Goal: Task Accomplishment & Management: Use online tool/utility

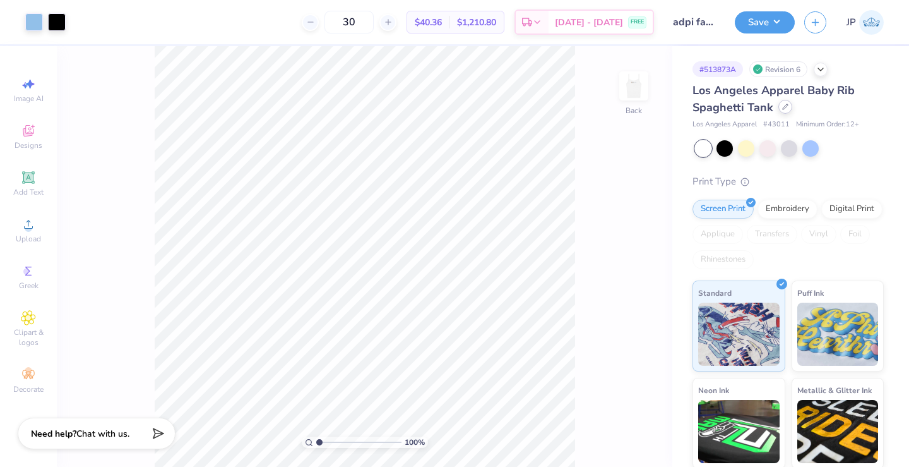
click at [783, 106] on icon at bounding box center [785, 107] width 6 height 6
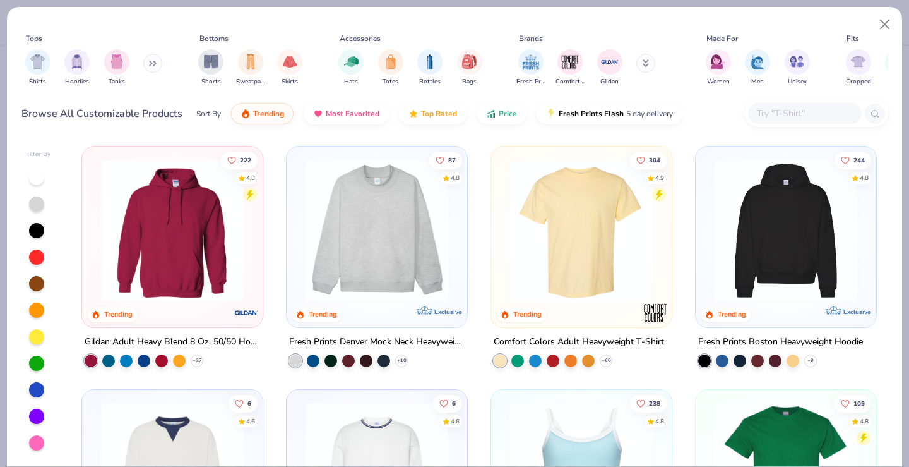
click at [798, 110] on input "text" at bounding box center [804, 113] width 97 height 15
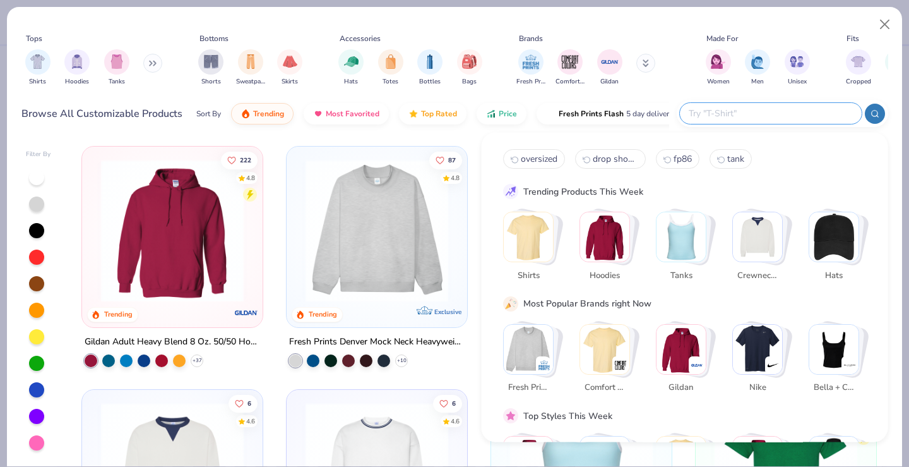
paste input "Lane Seven LS14004"
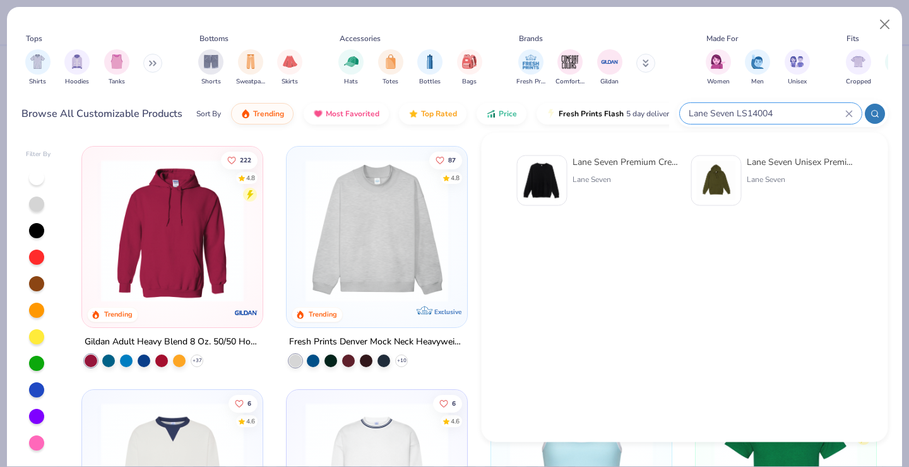
type input "Lane Seven LS14004"
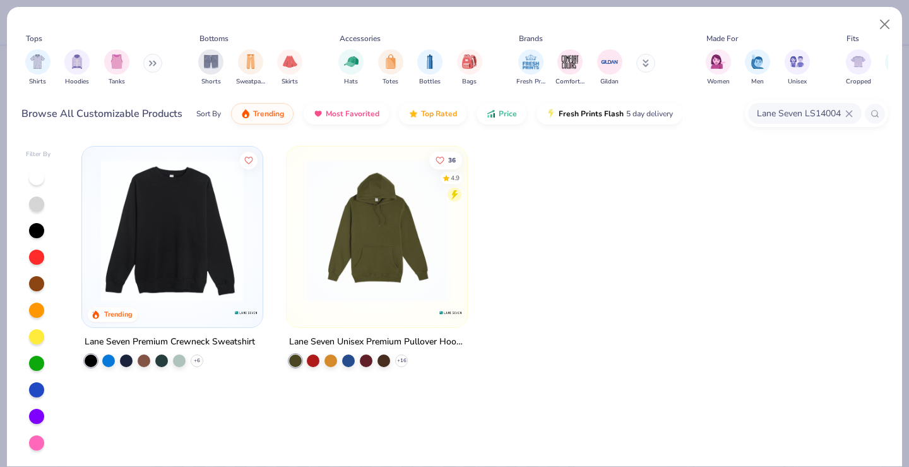
click at [244, 265] on img at bounding box center [172, 230] width 155 height 143
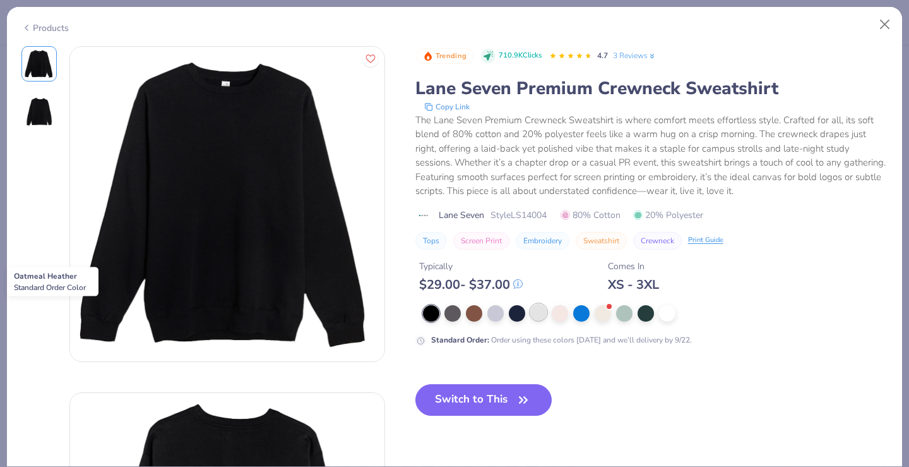
click at [542, 315] on div at bounding box center [538, 312] width 16 height 16
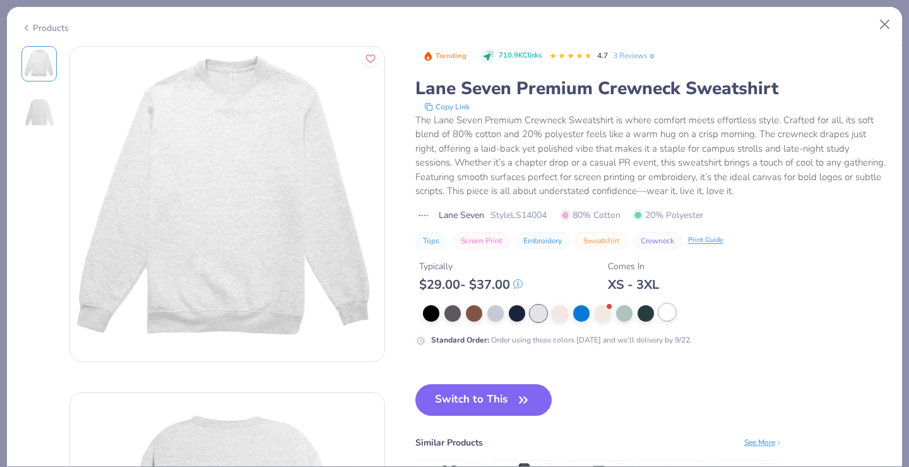
click at [671, 321] on div at bounding box center [655, 313] width 465 height 16
click at [662, 310] on div at bounding box center [667, 312] width 16 height 16
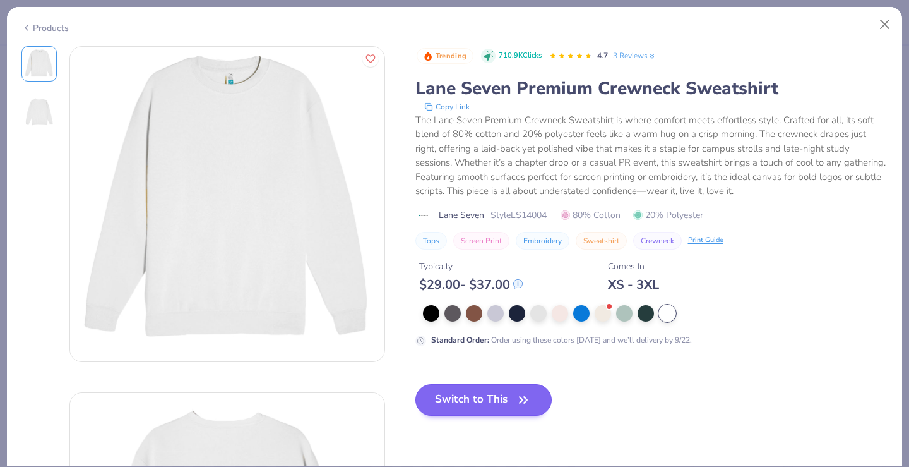
click at [522, 399] on icon "button" at bounding box center [524, 400] width 18 height 18
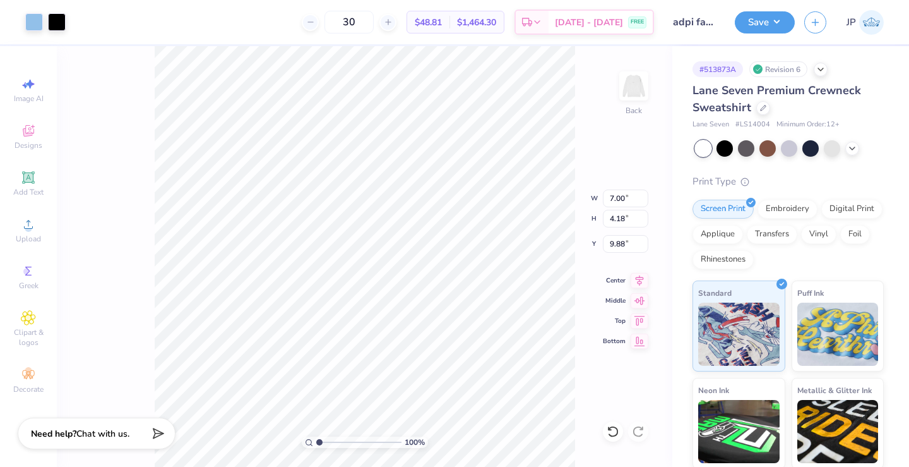
type input "10.31"
type input "6.15"
type input "0.82"
type input "11.96"
type input "7.14"
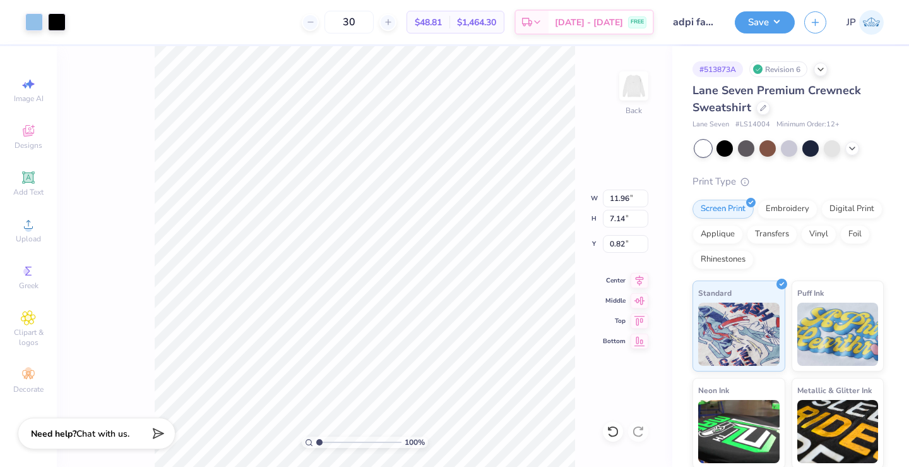
type input "3.00"
click at [645, 92] on img at bounding box center [634, 86] width 51 height 51
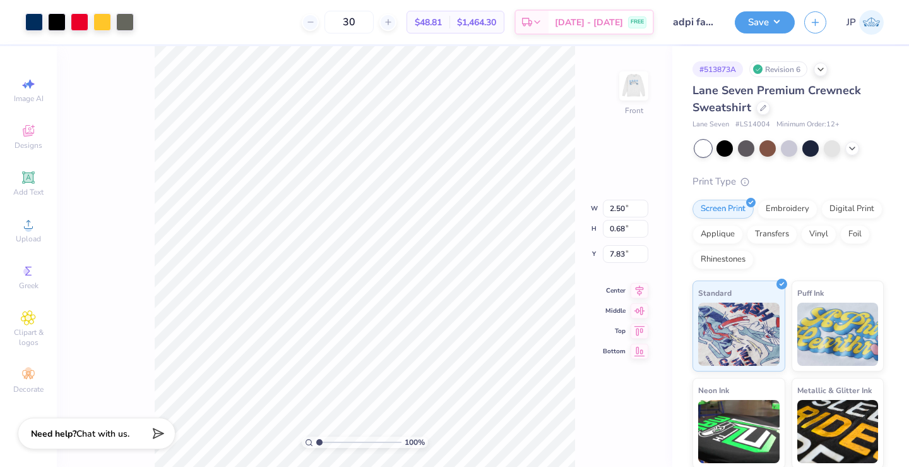
type input "7.64"
type input "2.06"
type input "0.50"
type input "6.23"
type input "1.68"
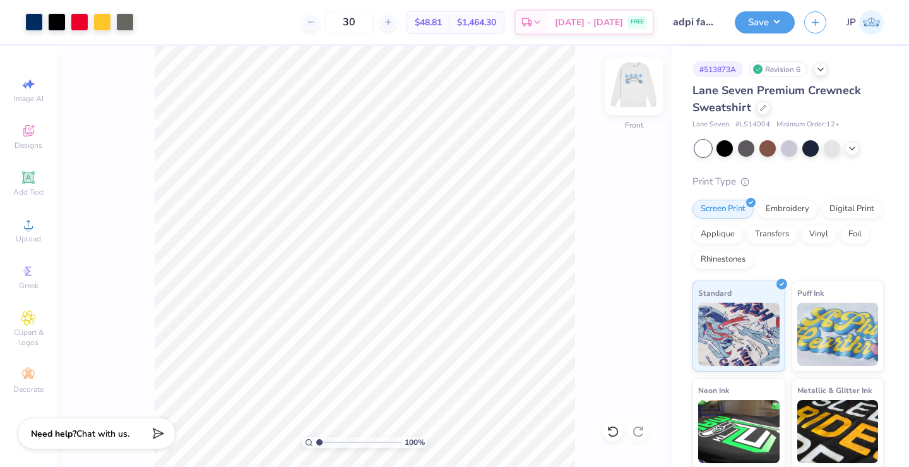
click at [632, 73] on img at bounding box center [634, 86] width 51 height 51
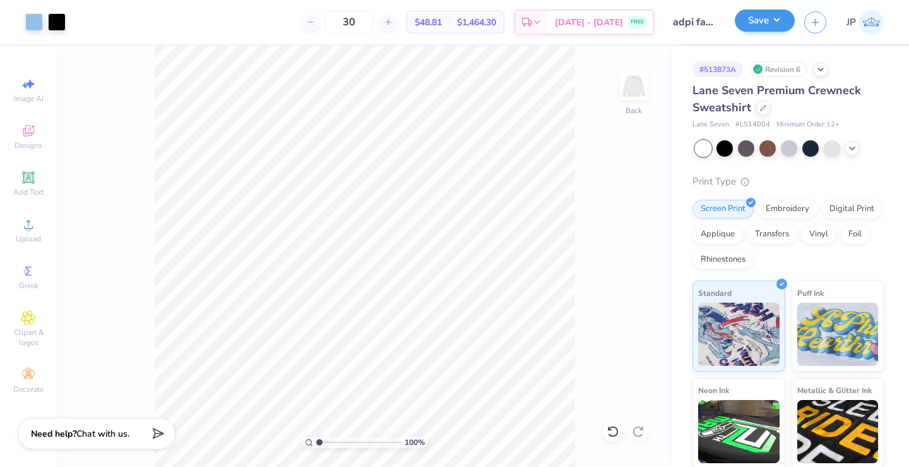
click at [753, 16] on button "Save" at bounding box center [765, 20] width 60 height 22
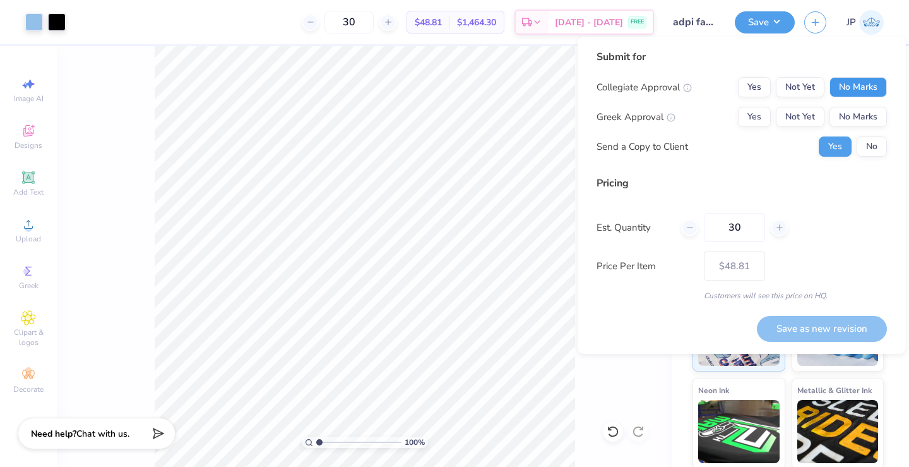
click at [836, 93] on button "No Marks" at bounding box center [858, 87] width 57 height 20
click at [749, 123] on button "Yes" at bounding box center [754, 117] width 33 height 20
click at [868, 151] on button "No" at bounding box center [872, 146] width 30 height 20
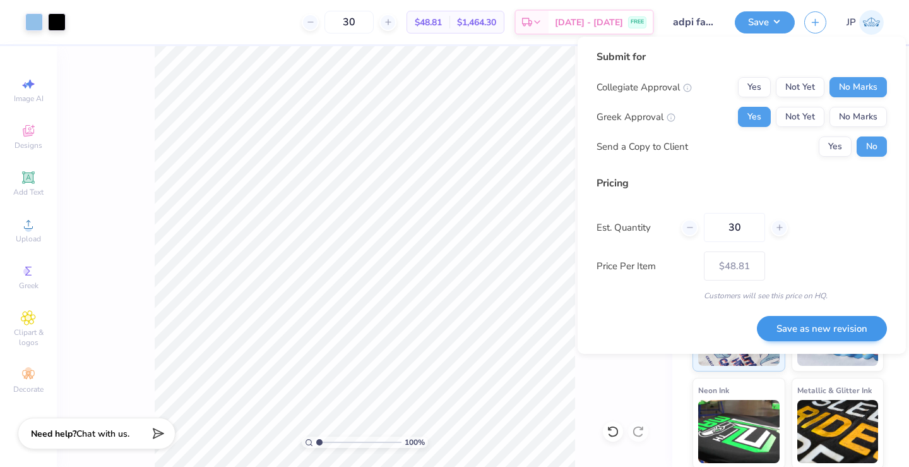
click at [816, 326] on button "Save as new revision" at bounding box center [822, 329] width 130 height 26
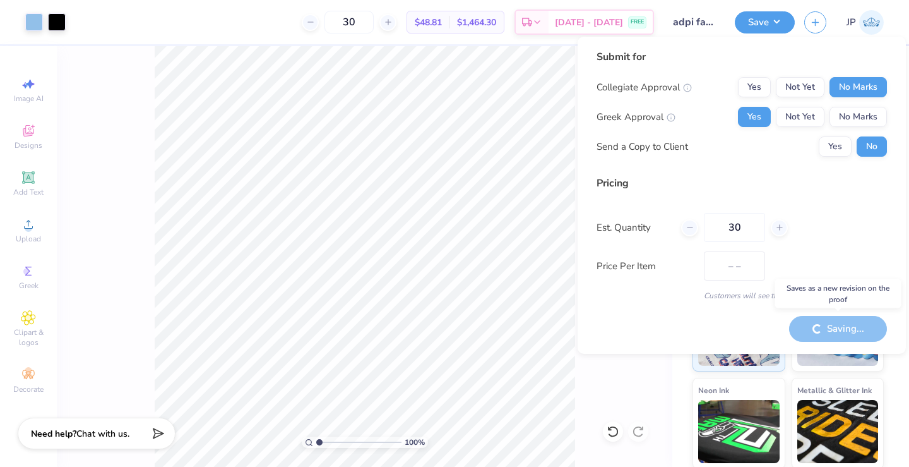
type input "$48.81"
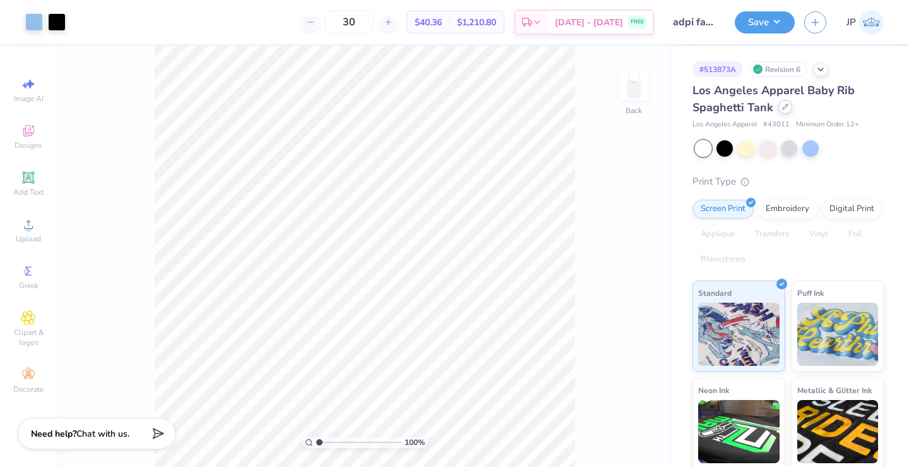
click at [784, 107] on icon at bounding box center [785, 107] width 6 height 6
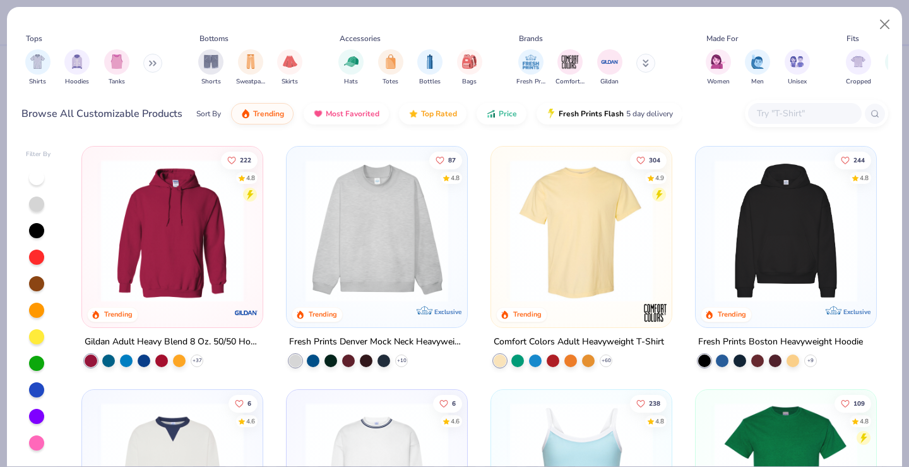
click at [771, 112] on input "text" at bounding box center [804, 113] width 97 height 15
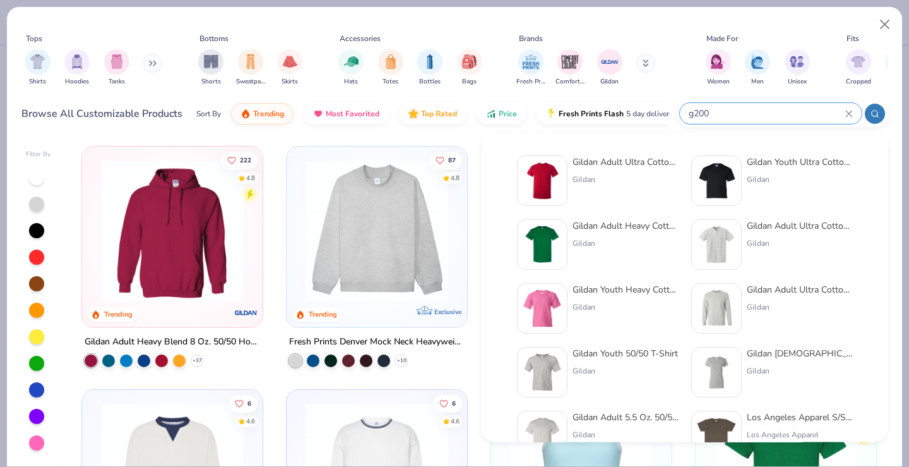
type input "g200"
click at [549, 185] on img at bounding box center [542, 180] width 39 height 39
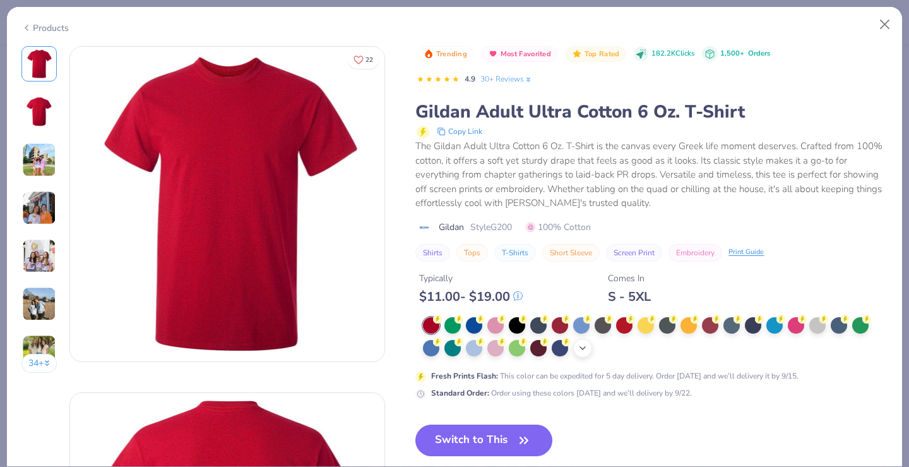
click at [586, 347] on icon at bounding box center [583, 348] width 10 height 10
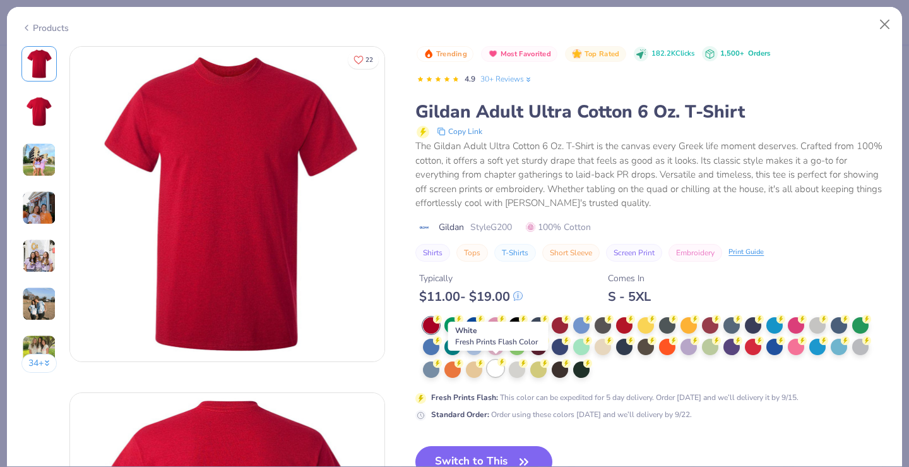
click at [490, 368] on div at bounding box center [496, 368] width 16 height 16
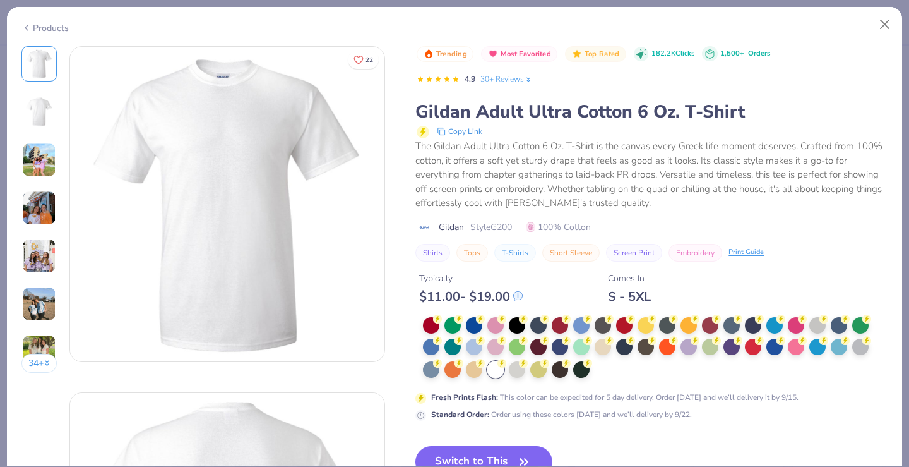
scroll to position [9, 0]
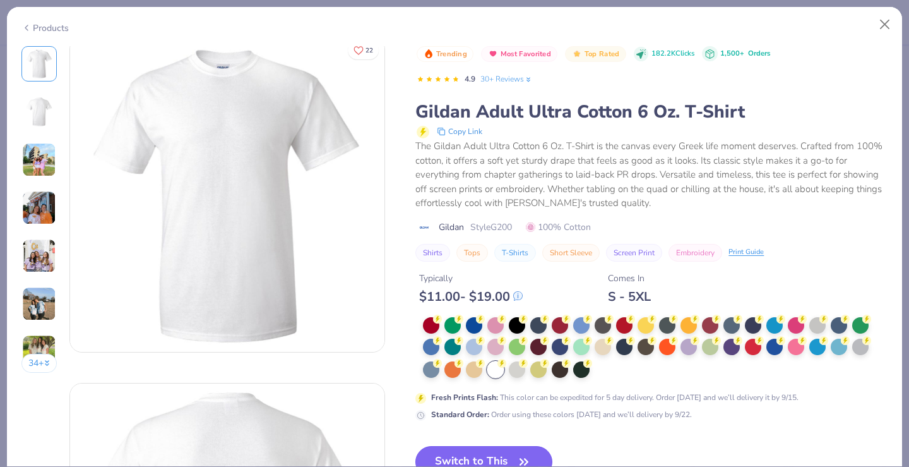
click at [503, 460] on button "Switch to This" at bounding box center [484, 462] width 137 height 32
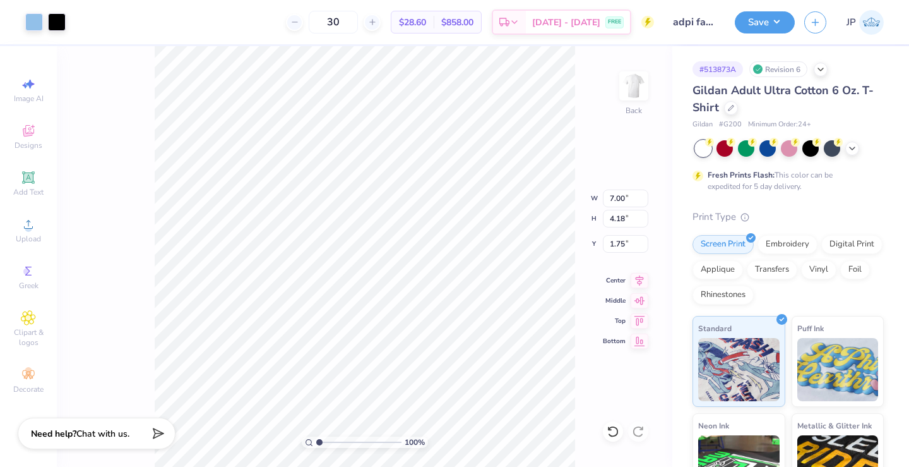
type input "1.75"
type input "10.08"
type input "6.01"
type input "2.22"
click at [636, 78] on img at bounding box center [634, 86] width 51 height 51
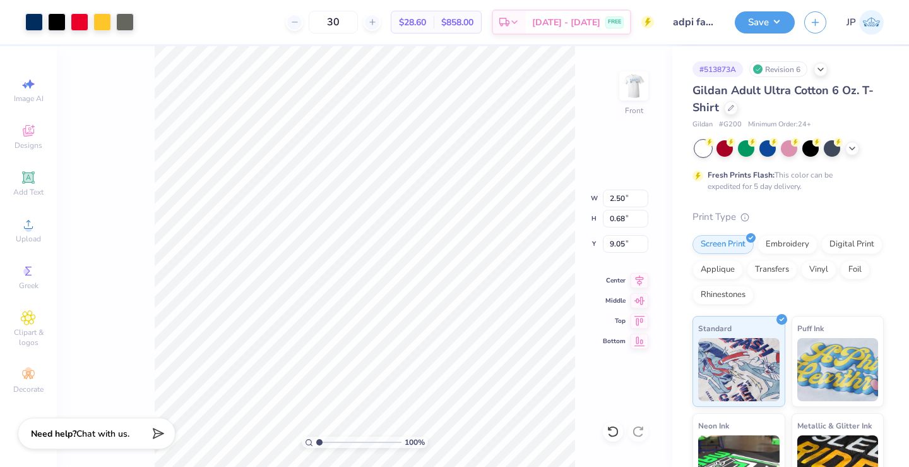
type input "6.01"
type input "1.62"
type input "1.13"
click at [645, 89] on img at bounding box center [634, 86] width 51 height 51
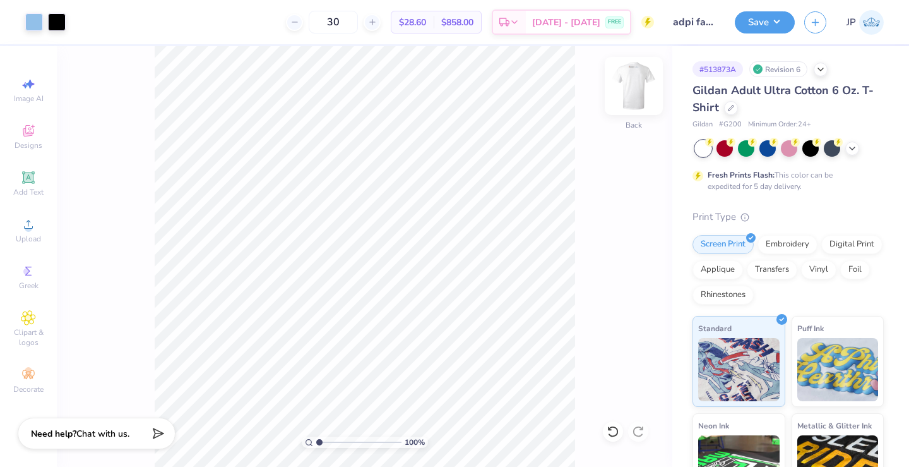
click at [638, 90] on img at bounding box center [634, 86] width 51 height 51
click at [774, 21] on button "Save" at bounding box center [765, 20] width 60 height 22
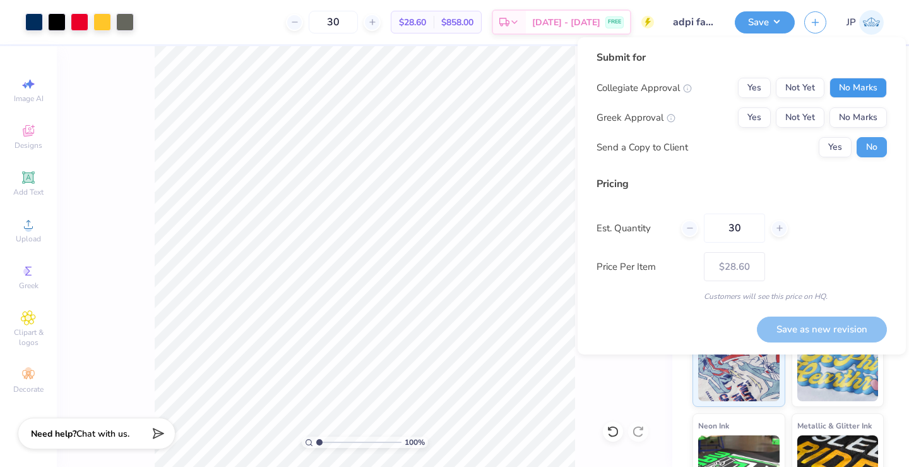
click at [844, 85] on button "No Marks" at bounding box center [858, 88] width 57 height 20
click at [758, 114] on button "Yes" at bounding box center [754, 117] width 33 height 20
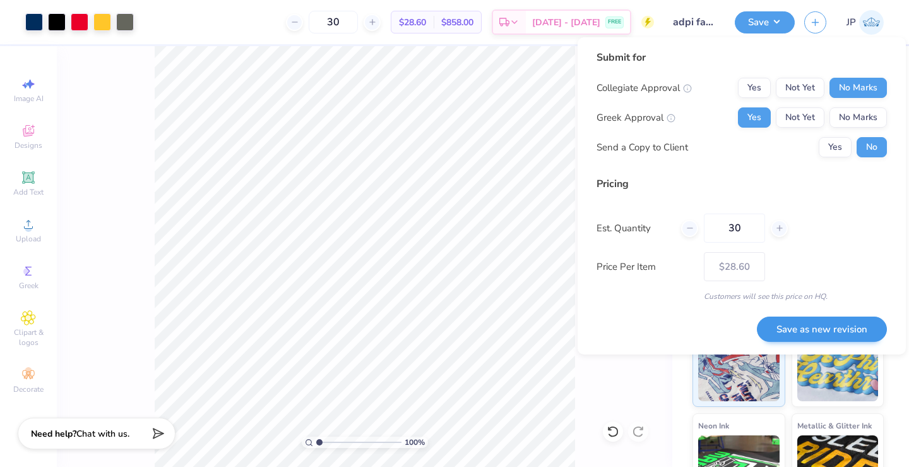
click at [808, 326] on button "Save as new revision" at bounding box center [822, 329] width 130 height 26
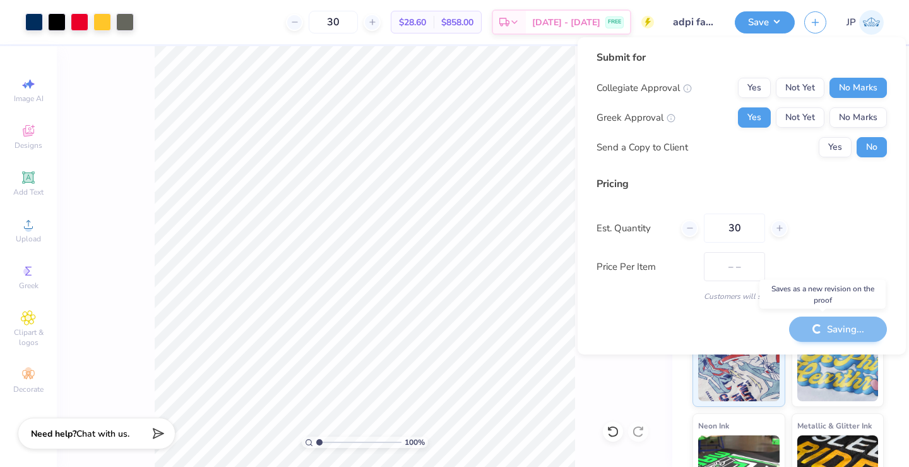
type input "$28.60"
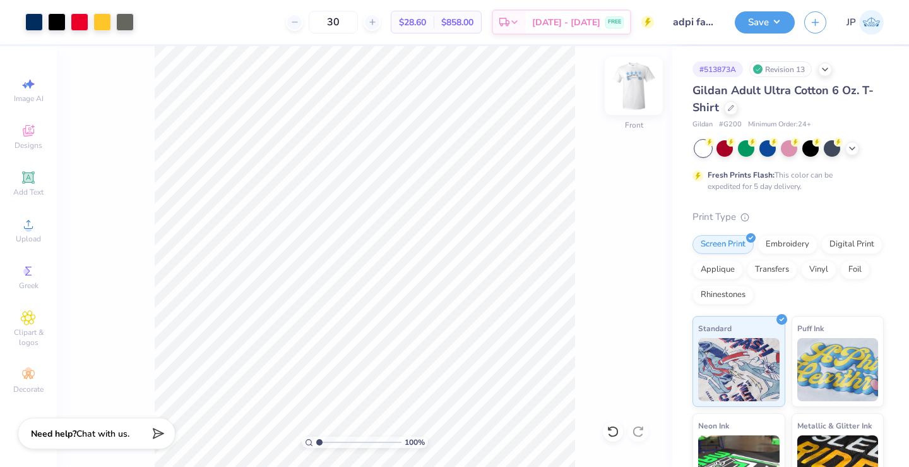
click at [633, 75] on img at bounding box center [634, 86] width 51 height 51
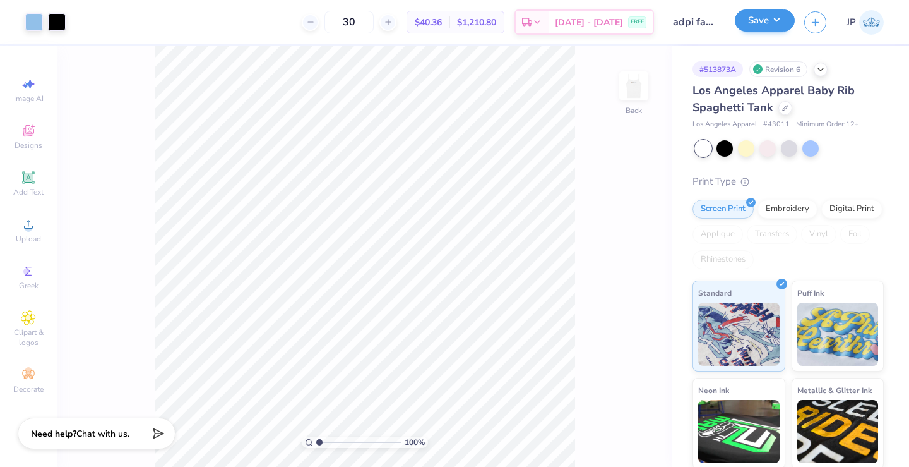
click at [780, 17] on button "Save" at bounding box center [765, 20] width 60 height 22
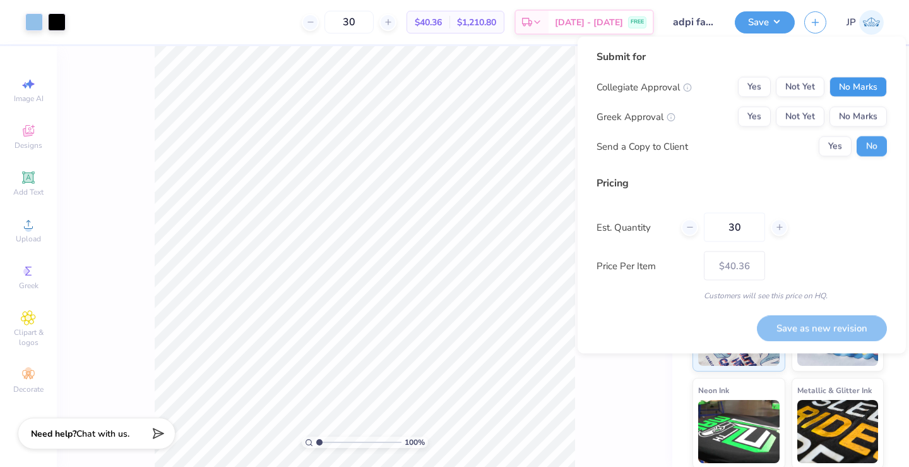
click at [853, 87] on button "No Marks" at bounding box center [858, 87] width 57 height 20
click at [764, 107] on button "Yes" at bounding box center [754, 117] width 33 height 20
click at [815, 321] on button "Save as new revision" at bounding box center [822, 328] width 130 height 26
type input "$40.36"
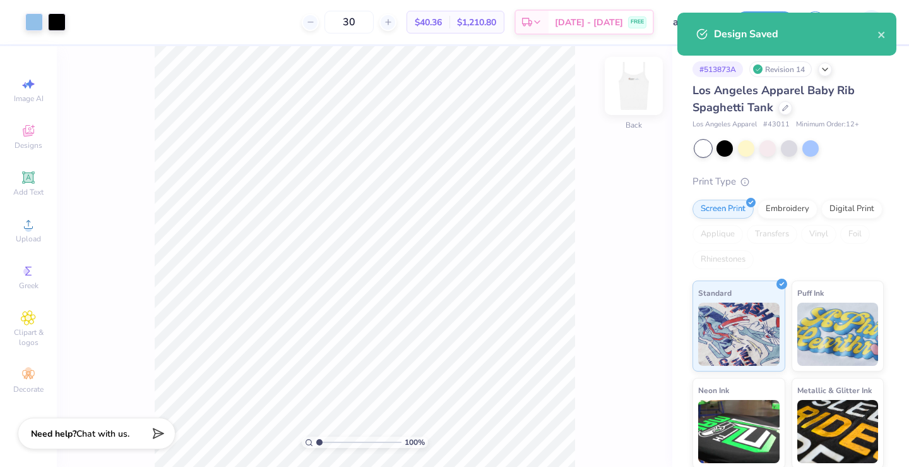
click at [638, 88] on img at bounding box center [634, 86] width 51 height 51
